Goal: Entertainment & Leisure: Consume media (video, audio)

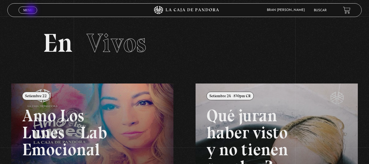
click at [32, 11] on span "Menu" at bounding box center [27, 9] width 9 height 3
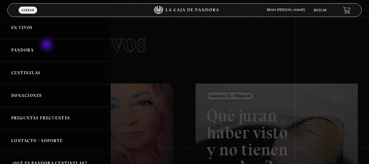
click at [48, 45] on link "Pandora" at bounding box center [55, 50] width 111 height 23
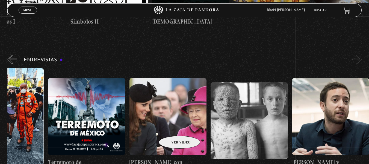
scroll to position [1947, 0]
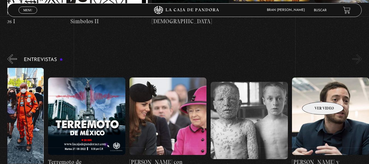
click at [316, 93] on figure at bounding box center [330, 115] width 77 height 77
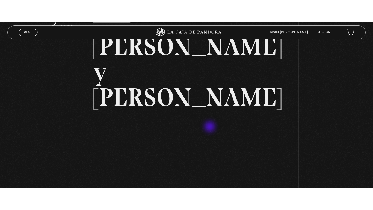
scroll to position [62, 0]
